Goal: Find specific page/section

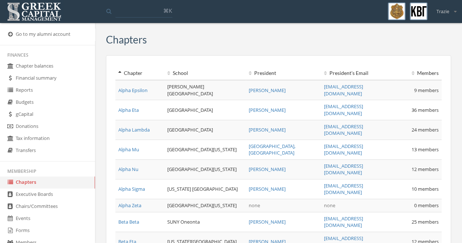
click at [20, 91] on link "Reports" at bounding box center [47, 90] width 95 height 12
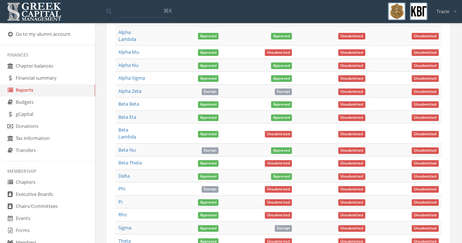
scroll to position [88, 0]
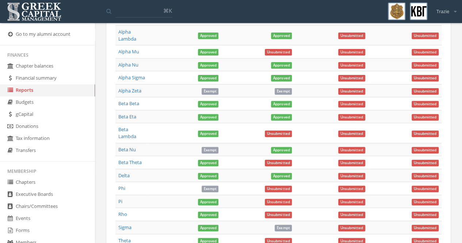
click at [285, 151] on link "Approved" at bounding box center [281, 149] width 21 height 7
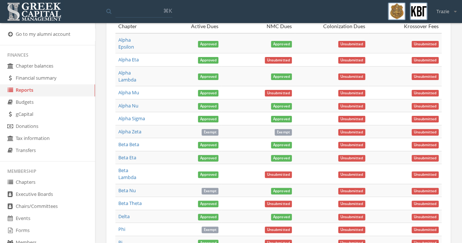
scroll to position [48, 0]
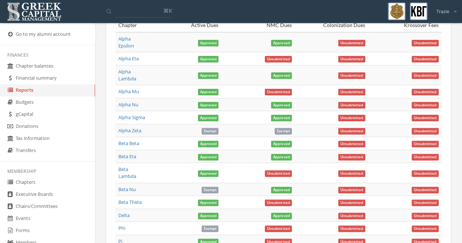
click at [279, 193] on span "Approved" at bounding box center [281, 189] width 21 height 7
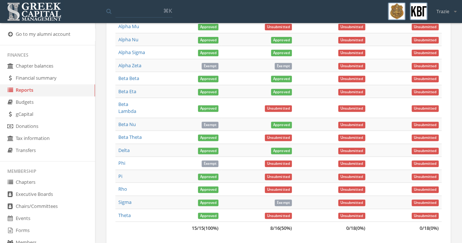
scroll to position [113, 0]
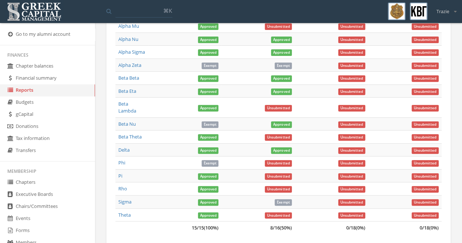
click at [281, 111] on span "Unsubmitted" at bounding box center [278, 108] width 27 height 7
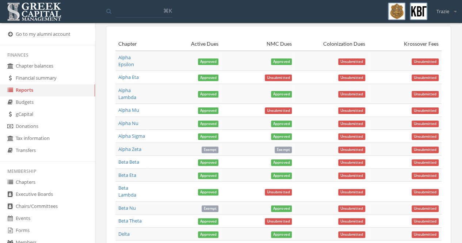
scroll to position [28, 0]
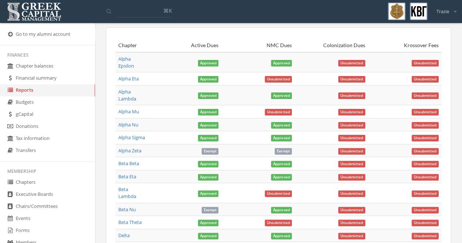
click at [25, 35] on link "Go to my alumni account" at bounding box center [47, 34] width 95 height 12
click at [31, 50] on li "Finances" at bounding box center [47, 55] width 95 height 11
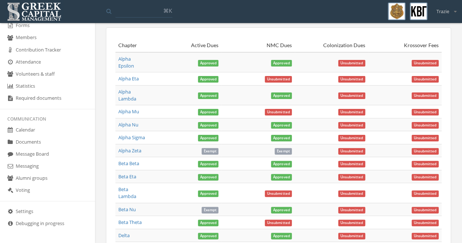
scroll to position [0, 0]
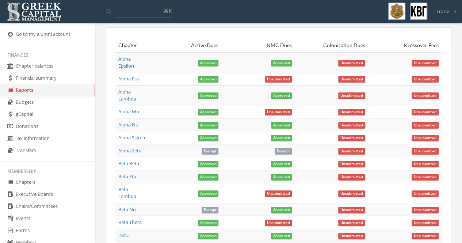
click at [19, 104] on link "Budgets" at bounding box center [47, 102] width 95 height 12
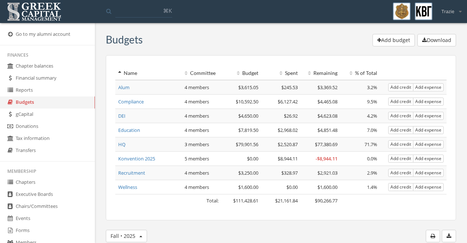
click at [120, 86] on link "Alum" at bounding box center [123, 87] width 11 height 7
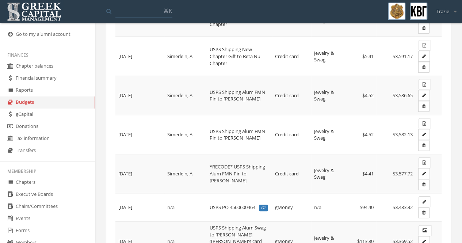
scroll to position [166, 0]
